Goal: Task Accomplishment & Management: Use online tool/utility

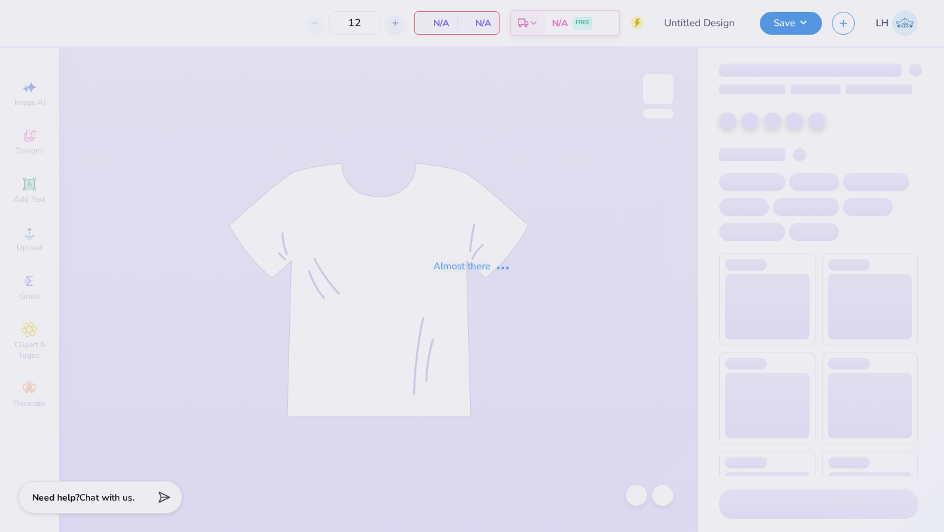
type input "[PERSON_NAME] : [GEOGRAPHIC_DATA]"
type input "24"
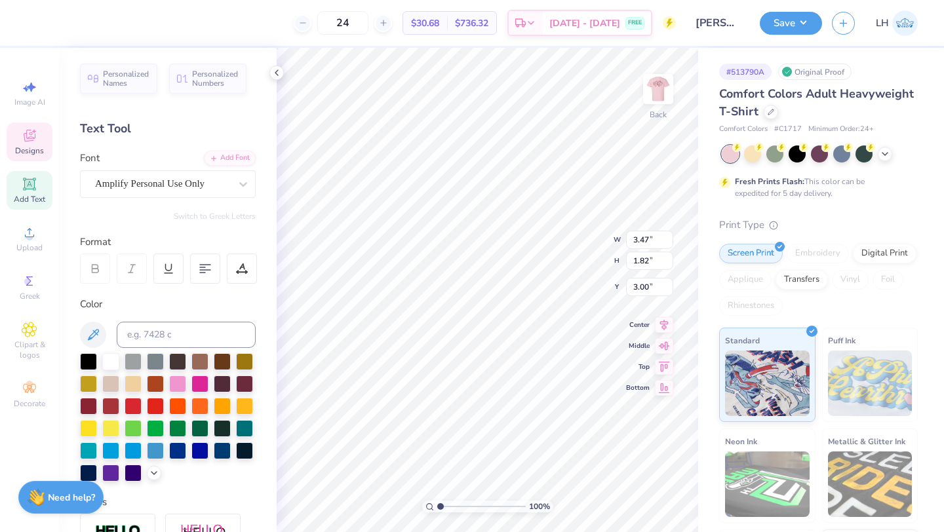
type input "2.47"
type input "1.30"
type input "2.35"
click at [788, 28] on button "Save" at bounding box center [791, 21] width 62 height 23
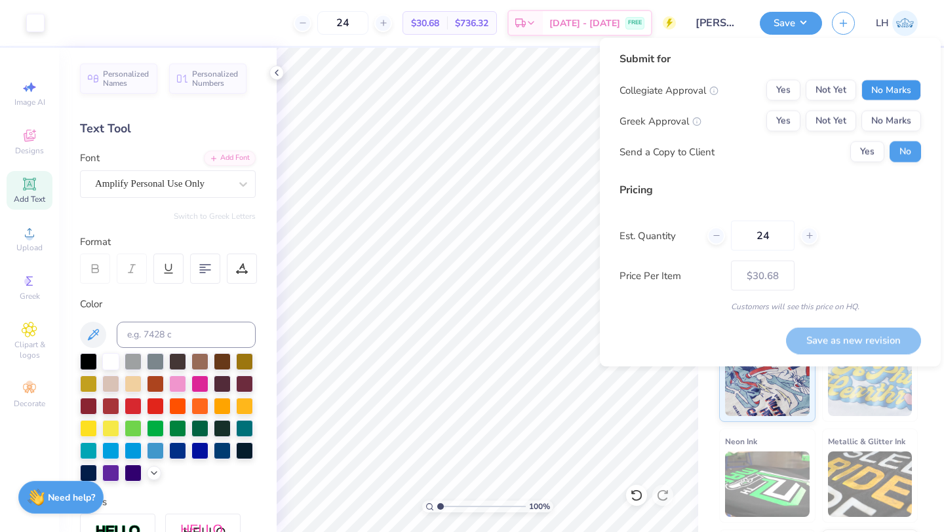
click at [893, 96] on button "No Marks" at bounding box center [891, 90] width 60 height 21
click at [892, 90] on button "No Marks" at bounding box center [891, 90] width 60 height 21
click at [836, 96] on button "Not Yet" at bounding box center [831, 90] width 50 height 21
click at [839, 124] on button "Not Yet" at bounding box center [831, 121] width 50 height 21
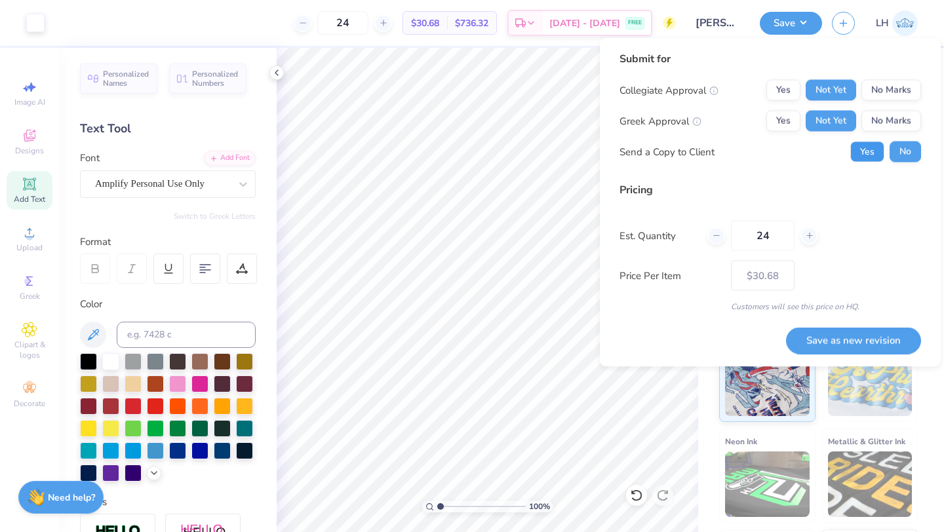
click at [869, 149] on button "Yes" at bounding box center [867, 152] width 34 height 21
click at [859, 344] on button "Save as new revision" at bounding box center [853, 340] width 135 height 27
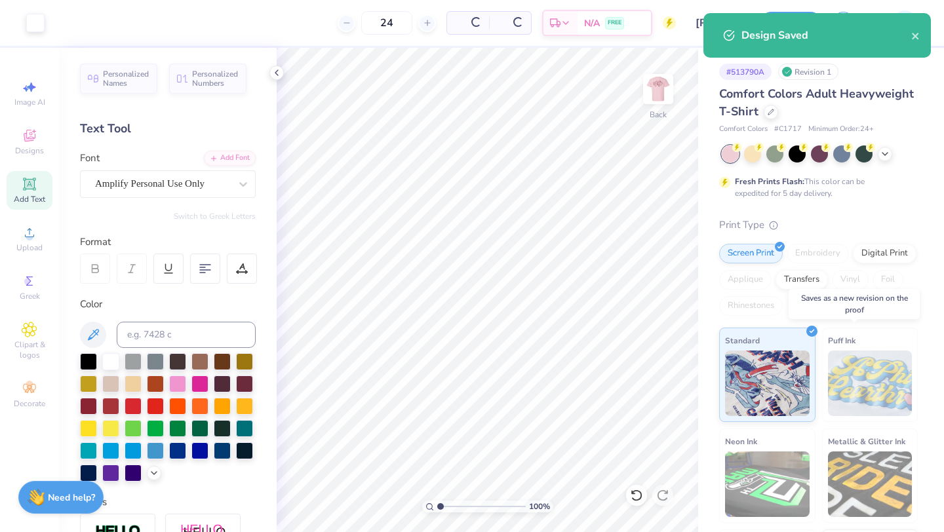
type input "$38.28"
